Goal: Task Accomplishment & Management: Use online tool/utility

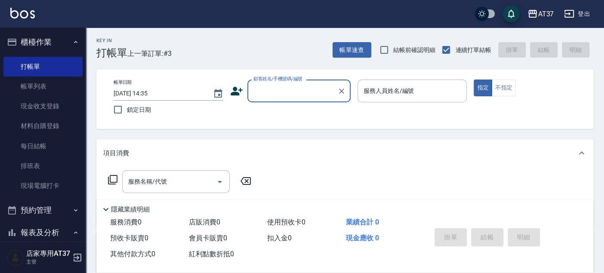
click at [281, 100] on div "顧客姓名/手機號碼/編號" at bounding box center [298, 91] width 103 height 23
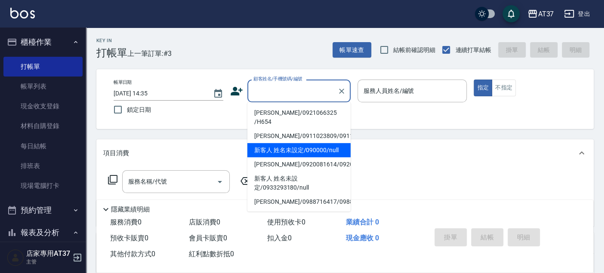
click at [305, 145] on li "新客人 姓名未設定/090000/null" at bounding box center [298, 150] width 103 height 14
type input "新客人 姓名未設定/090000/null"
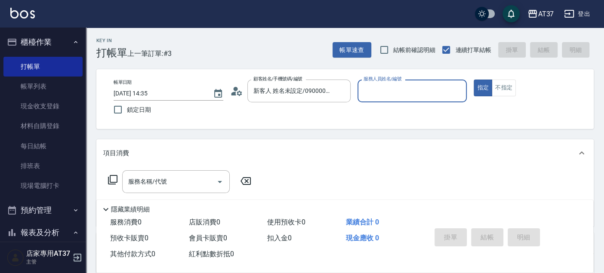
click at [361, 86] on input "服務人員姓名/編號" at bounding box center [412, 90] width 102 height 15
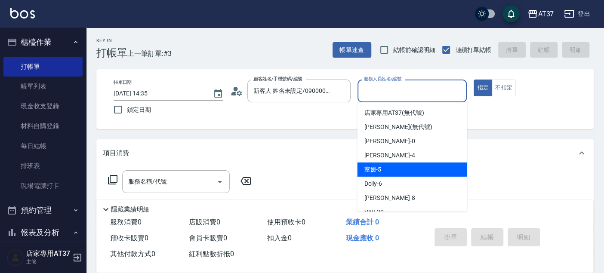
click at [384, 172] on div "室媛 -5" at bounding box center [412, 170] width 110 height 14
type input "室媛-5"
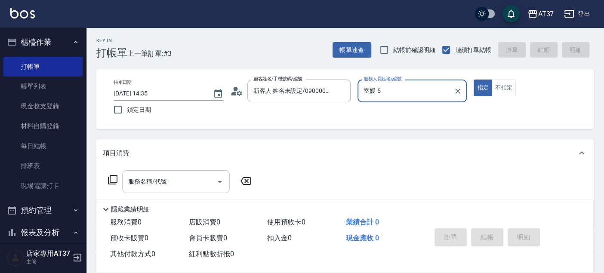
click at [188, 186] on input "服務名稱/代號" at bounding box center [169, 181] width 87 height 15
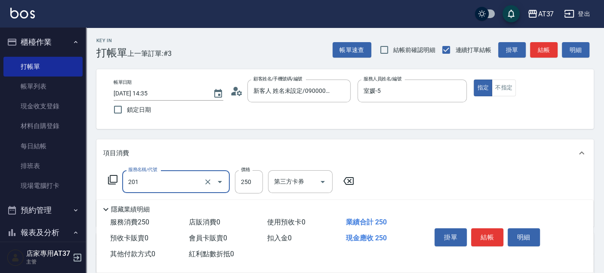
type input "B級單剪(201)"
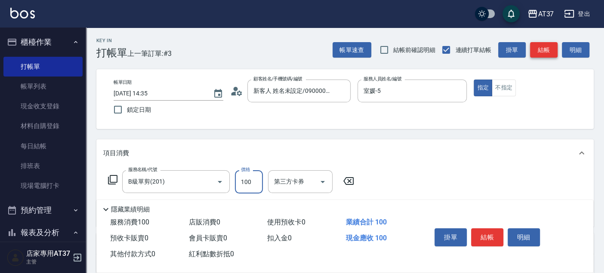
type input "100"
click at [546, 55] on button "結帳" at bounding box center [544, 50] width 28 height 16
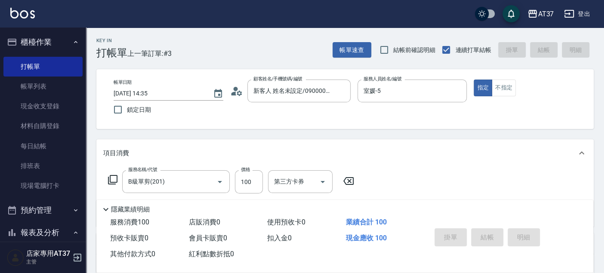
type input "2025/10/04 15:28"
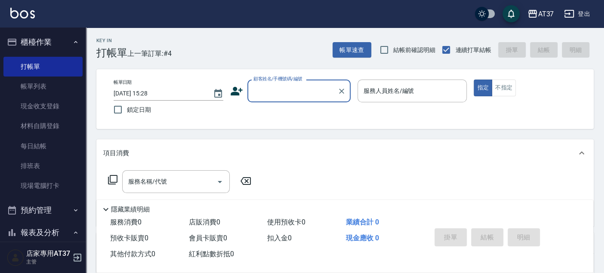
click at [307, 95] on input "顧客姓名/手機號碼/編號" at bounding box center [292, 90] width 83 height 15
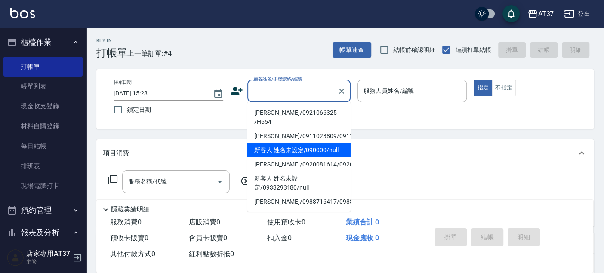
click at [314, 143] on li "新客人 姓名未設定/090000/null" at bounding box center [298, 150] width 103 height 14
type input "新客人 姓名未設定/090000/null"
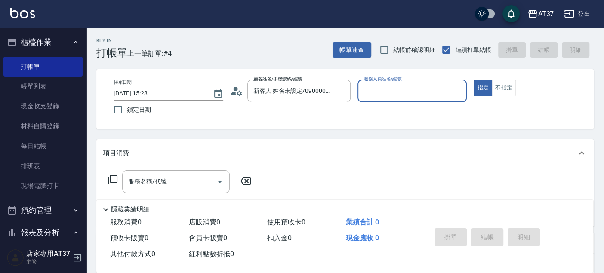
click at [372, 92] on input "服務人員姓名/編號" at bounding box center [412, 90] width 102 height 15
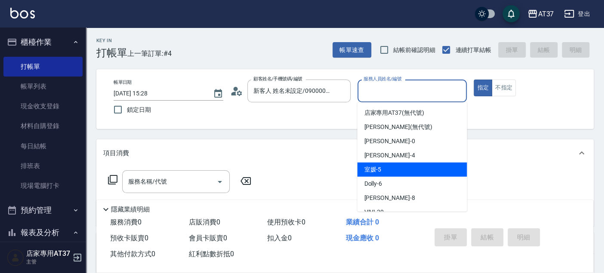
click at [401, 165] on div "室媛 -5" at bounding box center [412, 170] width 110 height 14
type input "室媛-5"
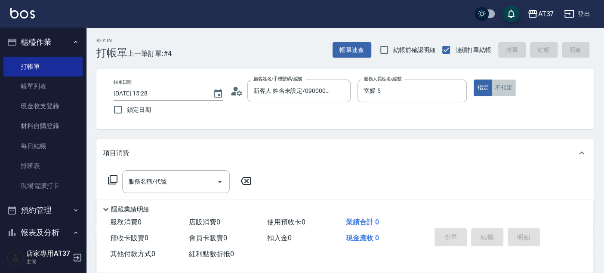
click at [505, 83] on button "不指定" at bounding box center [504, 88] width 24 height 17
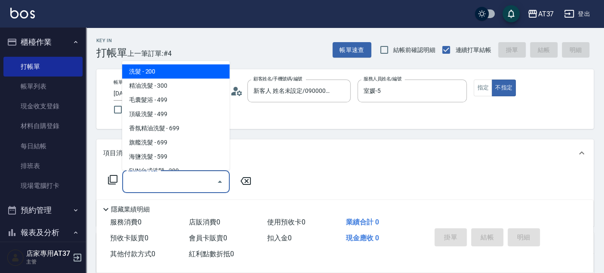
click at [199, 180] on input "服務名稱/代號" at bounding box center [169, 181] width 87 height 15
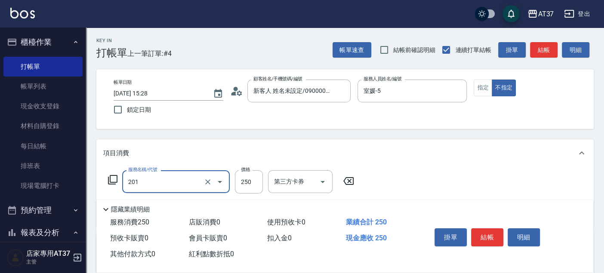
type input "B級單剪(201)"
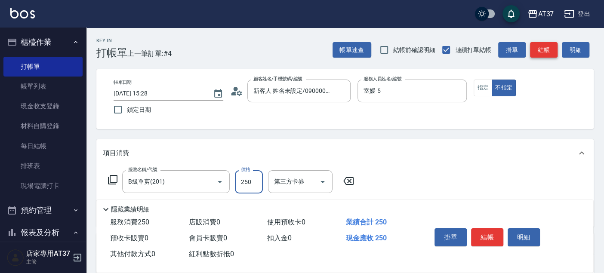
click at [547, 49] on button "結帳" at bounding box center [544, 50] width 28 height 16
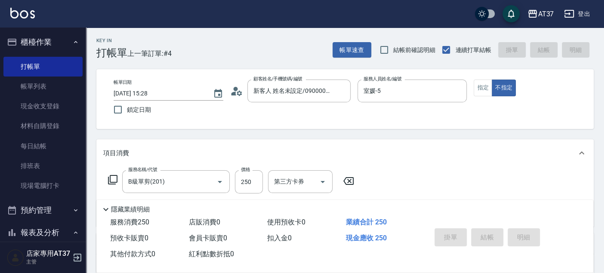
type input "2025/10/04 15:58"
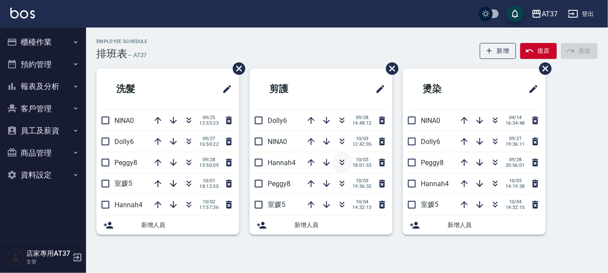
click at [343, 163] on icon "button" at bounding box center [342, 164] width 5 height 3
click at [192, 161] on icon "button" at bounding box center [189, 162] width 10 height 10
